Goal: Information Seeking & Learning: Learn about a topic

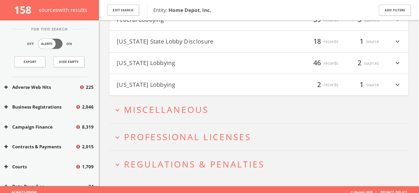
scroll to position [230, 0]
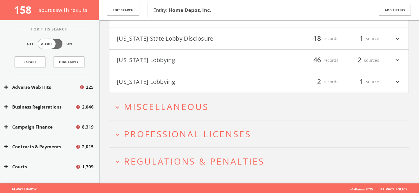
click at [196, 108] on span "Miscellaneous" at bounding box center [166, 107] width 85 height 12
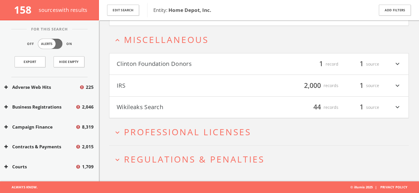
click at [210, 69] on h4 "Clinton Foundation Donors filter_list 1 record 1 source expand_more" at bounding box center [258, 64] width 299 height 22
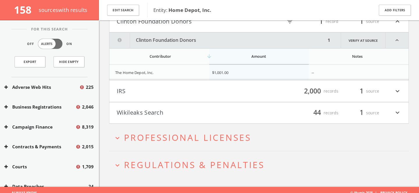
scroll to position [346, 0]
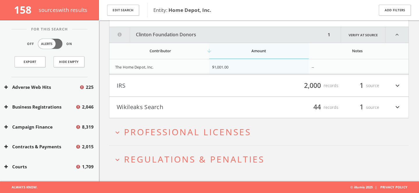
click at [206, 136] on span "Professional Licenses" at bounding box center [187, 132] width 127 height 12
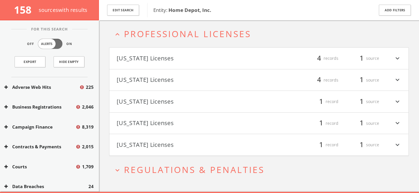
click at [206, 37] on span "Professional Licenses" at bounding box center [187, 34] width 127 height 12
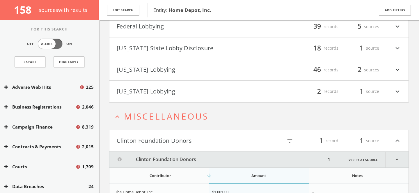
click at [171, 115] on span "Miscellaneous" at bounding box center [166, 116] width 85 height 12
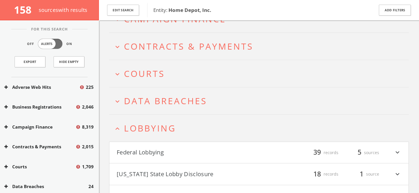
scroll to position [88, 0]
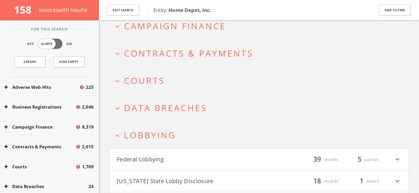
click at [161, 135] on span "Lobbying" at bounding box center [150, 135] width 52 height 12
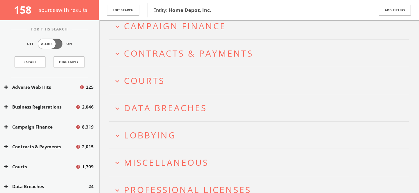
click at [167, 112] on span "Data Breaches" at bounding box center [165, 108] width 83 height 12
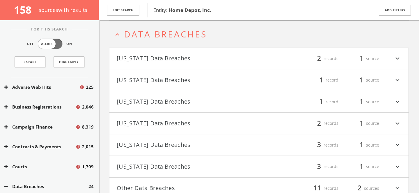
scroll to position [162, 0]
click at [174, 53] on h4 "[US_STATE] Data Breaches filter_list 2 records 1 source expand_more" at bounding box center [258, 59] width 299 height 22
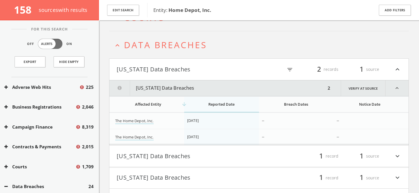
scroll to position [150, 0]
click at [158, 71] on button "[US_STATE] Data Breaches" at bounding box center [188, 70] width 142 height 10
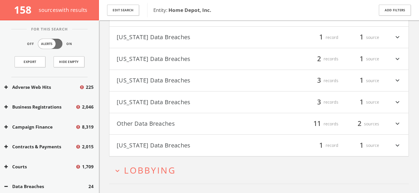
scroll to position [226, 0]
click at [194, 125] on button "Other Data Breaches" at bounding box center [188, 125] width 142 height 10
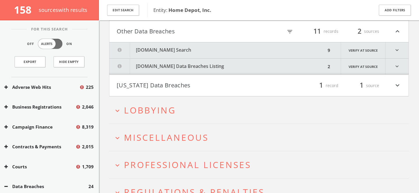
click at [192, 49] on button "[DOMAIN_NAME] Search" at bounding box center [217, 50] width 216 height 16
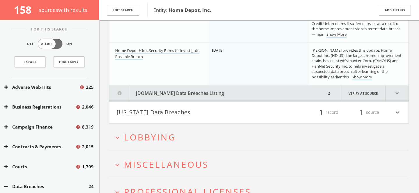
click at [186, 103] on h4 "[US_STATE] Data Breaches filter_list 1 record 1 source expand_more" at bounding box center [258, 113] width 299 height 22
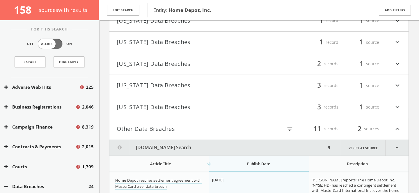
click at [184, 114] on h4 "[US_STATE] Data Breaches filter_list 3 records 1 source expand_more" at bounding box center [258, 107] width 299 height 22
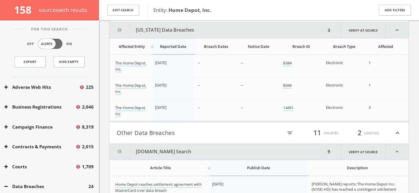
scroll to position [319, 0]
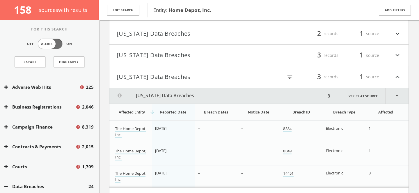
click at [173, 54] on button "[US_STATE] Data Breaches" at bounding box center [188, 56] width 142 height 10
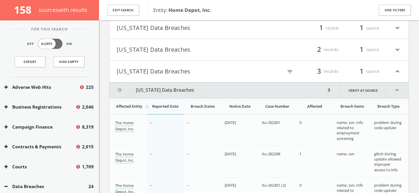
click at [172, 53] on button "[US_STATE] Data Breaches" at bounding box center [188, 50] width 142 height 10
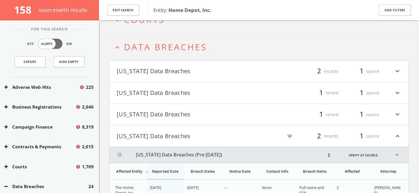
click at [183, 108] on h4 "[US_STATE] Data Breaches filter_list 1 record 1 source expand_more" at bounding box center [258, 115] width 299 height 22
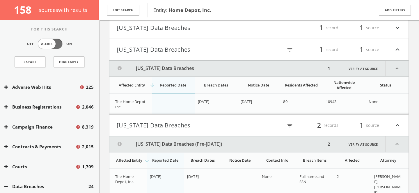
scroll to position [211, 0]
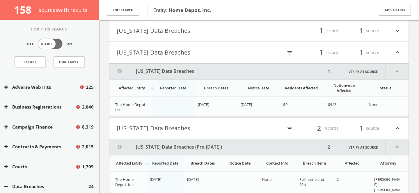
click at [172, 54] on button "[US_STATE] Data Breaches" at bounding box center [188, 53] width 142 height 10
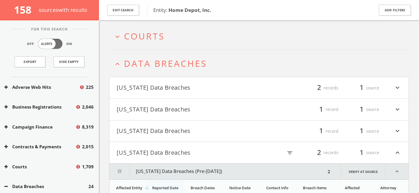
scroll to position [132, 0]
click at [165, 59] on span "Data Breaches" at bounding box center [165, 64] width 83 height 12
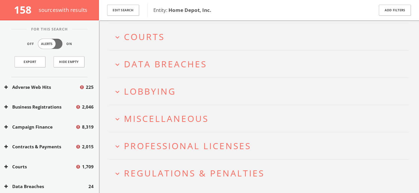
click at [148, 35] on span "Courts" at bounding box center [144, 37] width 41 height 12
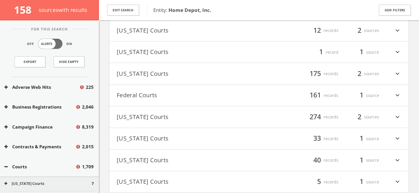
click at [182, 99] on button "Federal Courts" at bounding box center [188, 96] width 142 height 10
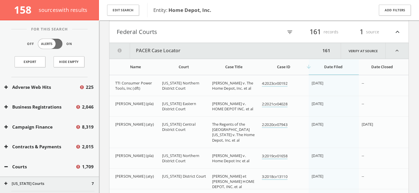
scroll to position [283, 0]
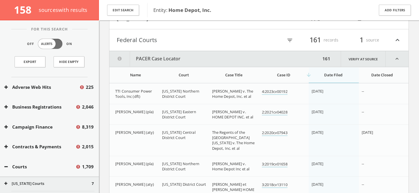
click at [178, 44] on button "Federal Courts" at bounding box center [188, 40] width 142 height 10
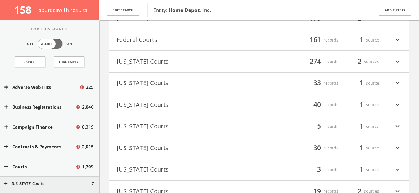
click at [161, 37] on button "Federal Courts" at bounding box center [188, 40] width 142 height 10
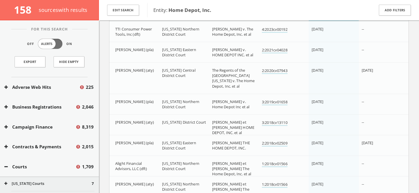
scroll to position [318, 0]
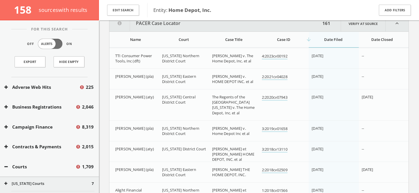
click at [131, 42] on div "Name" at bounding box center [135, 39] width 40 height 5
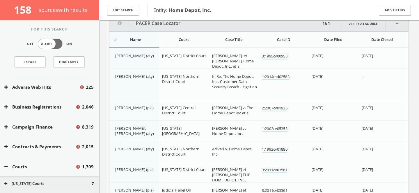
click at [134, 39] on div "arrow_downward Name" at bounding box center [135, 39] width 40 height 5
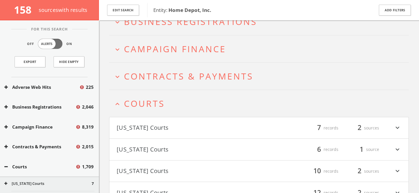
scroll to position [59, 0]
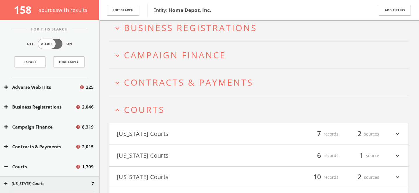
click at [153, 109] on span "Courts" at bounding box center [144, 110] width 41 height 12
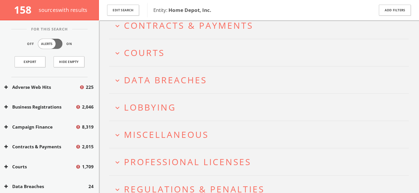
click at [167, 104] on span "Lobbying" at bounding box center [150, 107] width 52 height 12
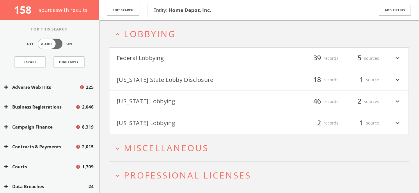
click at [158, 37] on span "Lobbying" at bounding box center [150, 34] width 52 height 12
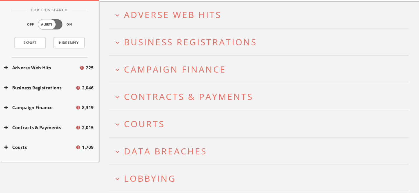
scroll to position [0, 0]
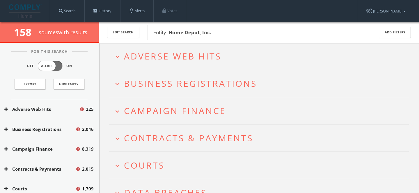
click at [166, 59] on span "Adverse Web Hits" at bounding box center [172, 56] width 97 height 12
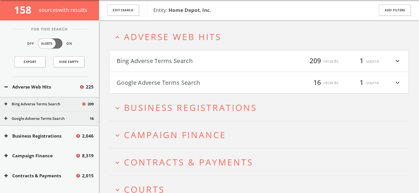
click at [178, 86] on h4 "Google Adverse Terms Search filter_list 16 records 1 source expand_more" at bounding box center [258, 83] width 299 height 22
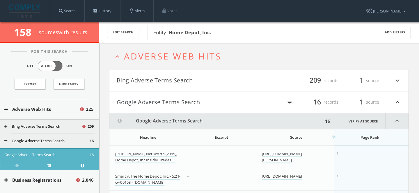
click at [176, 99] on button "Google Adverse Terms Search" at bounding box center [188, 102] width 142 height 10
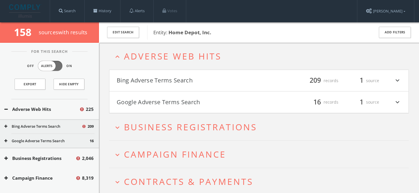
click at [187, 78] on button "Bing Adverse Terms Search" at bounding box center [188, 81] width 142 height 10
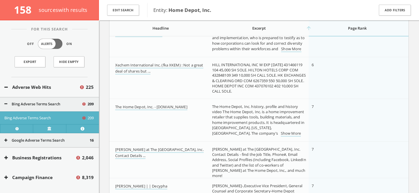
scroll to position [335, 0]
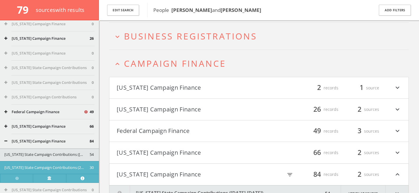
scroll to position [49, 0]
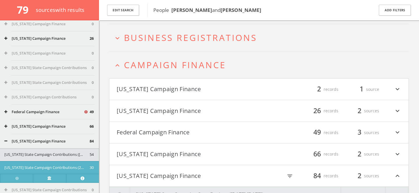
click at [205, 59] on span "Campaign Finance" at bounding box center [175, 65] width 102 height 12
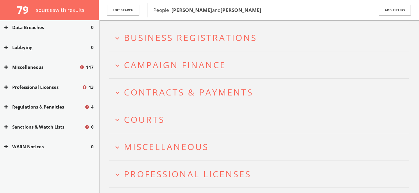
scroll to position [159, 0]
click at [165, 116] on button "expand_more Courts" at bounding box center [260, 120] width 295 height 10
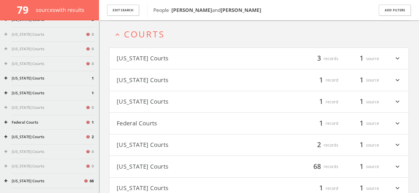
click at [165, 120] on button "Federal Courts" at bounding box center [188, 124] width 142 height 10
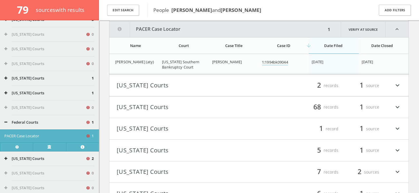
scroll to position [248, 0]
click at [168, 87] on button "[US_STATE] Courts" at bounding box center [188, 85] width 142 height 10
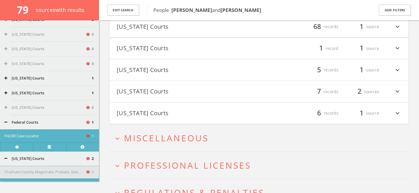
scroll to position [446, 0]
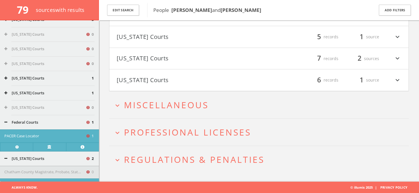
click at [173, 109] on span "Miscellaneous" at bounding box center [166, 105] width 85 height 12
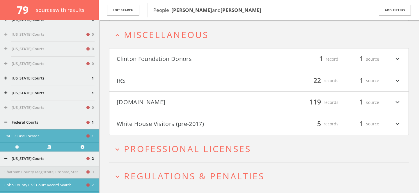
scroll to position [517, 0]
click at [171, 117] on h4 "White House Visitors (pre-2017) filter_list 5 records 1 source expand_more" at bounding box center [258, 124] width 299 height 22
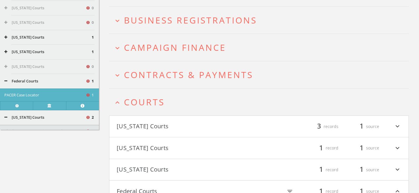
scroll to position [0, 0]
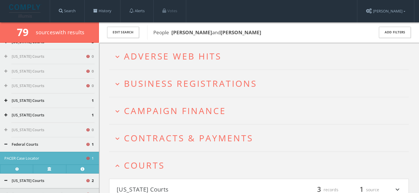
click at [178, 63] on h2 "expand_more Adverse Web Hits" at bounding box center [258, 56] width 299 height 27
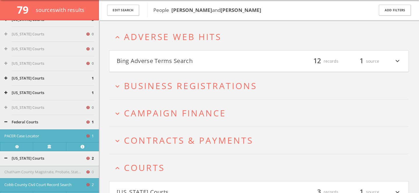
click at [186, 62] on button "Bing Adverse Terms Search" at bounding box center [188, 61] width 142 height 10
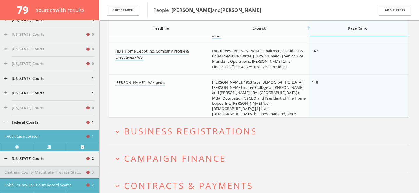
scroll to position [484, 0]
